Goal: Transaction & Acquisition: Purchase product/service

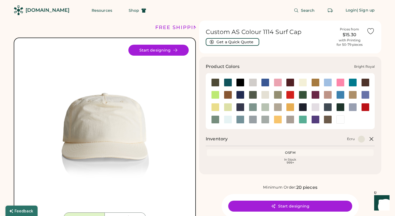
click at [266, 82] on div at bounding box center [265, 82] width 8 height 8
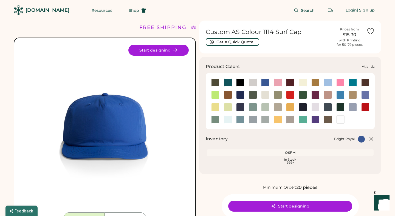
click at [229, 84] on div at bounding box center [228, 82] width 8 height 8
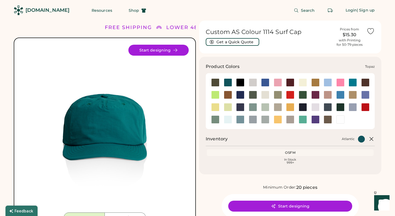
click at [304, 119] on div at bounding box center [303, 119] width 8 height 8
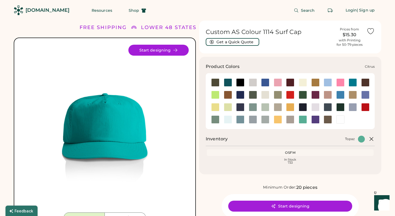
click at [216, 94] on div at bounding box center [215, 95] width 8 height 8
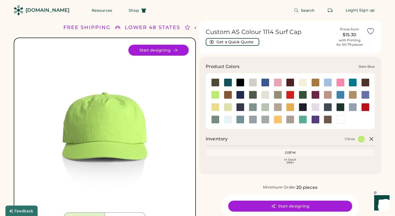
click at [243, 120] on div at bounding box center [240, 119] width 8 height 8
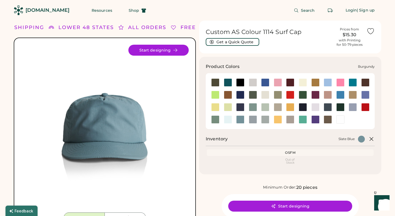
click at [290, 82] on div at bounding box center [290, 82] width 8 height 8
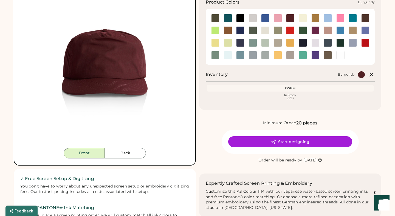
scroll to position [65, 0]
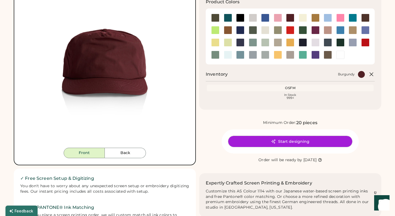
click at [283, 140] on button "Start designing" at bounding box center [290, 141] width 124 height 11
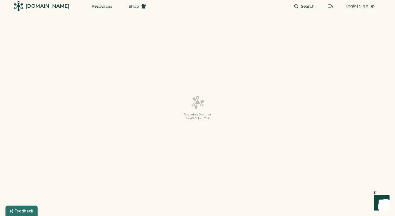
scroll to position [5, 0]
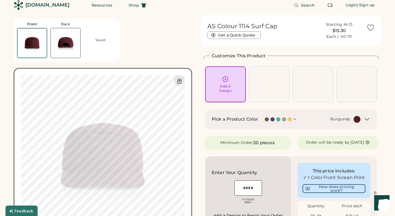
click at [233, 81] on div "Add A Design" at bounding box center [225, 84] width 33 height 17
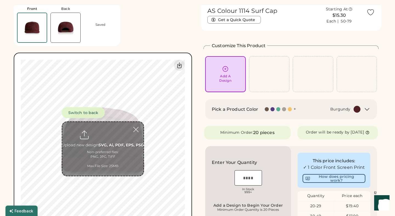
scroll to position [21, 0]
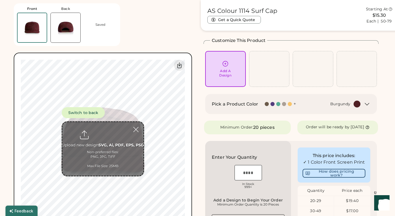
click at [106, 143] on input "file" at bounding box center [102, 149] width 81 height 54
